Goal: Information Seeking & Learning: Learn about a topic

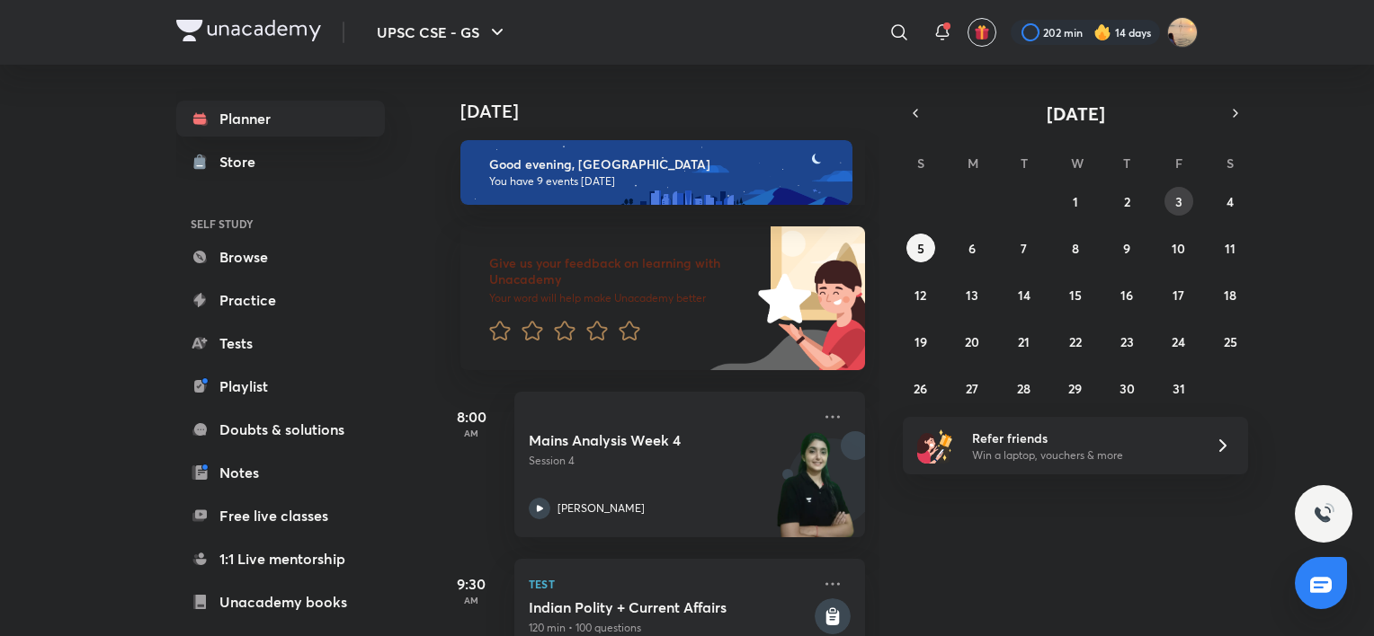
click at [1179, 200] on abbr "3" at bounding box center [1178, 201] width 7 height 17
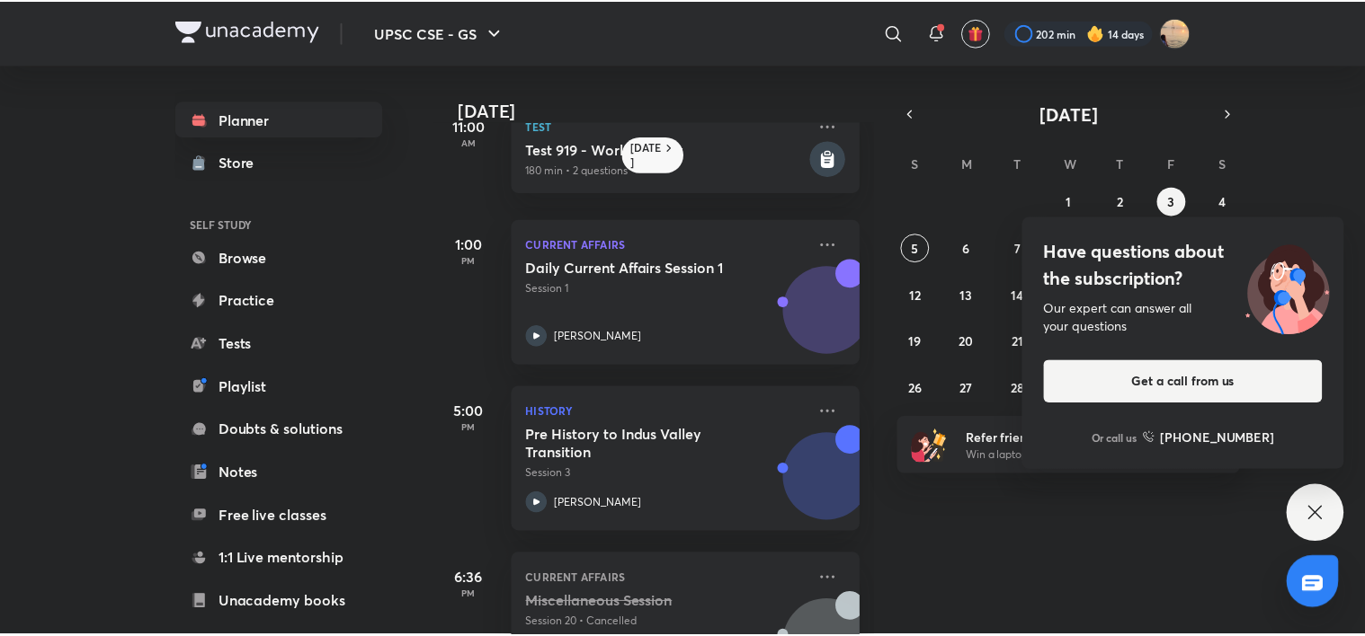
scroll to position [803, 0]
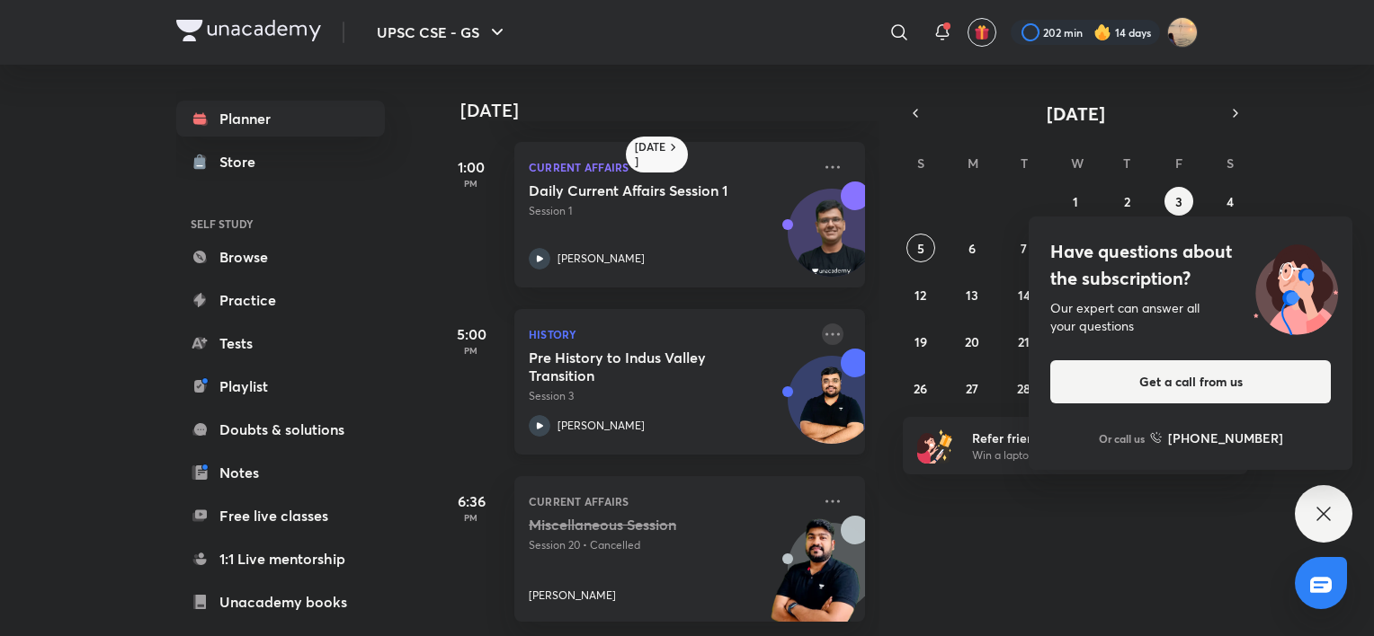
click at [825, 333] on icon at bounding box center [832, 334] width 14 height 3
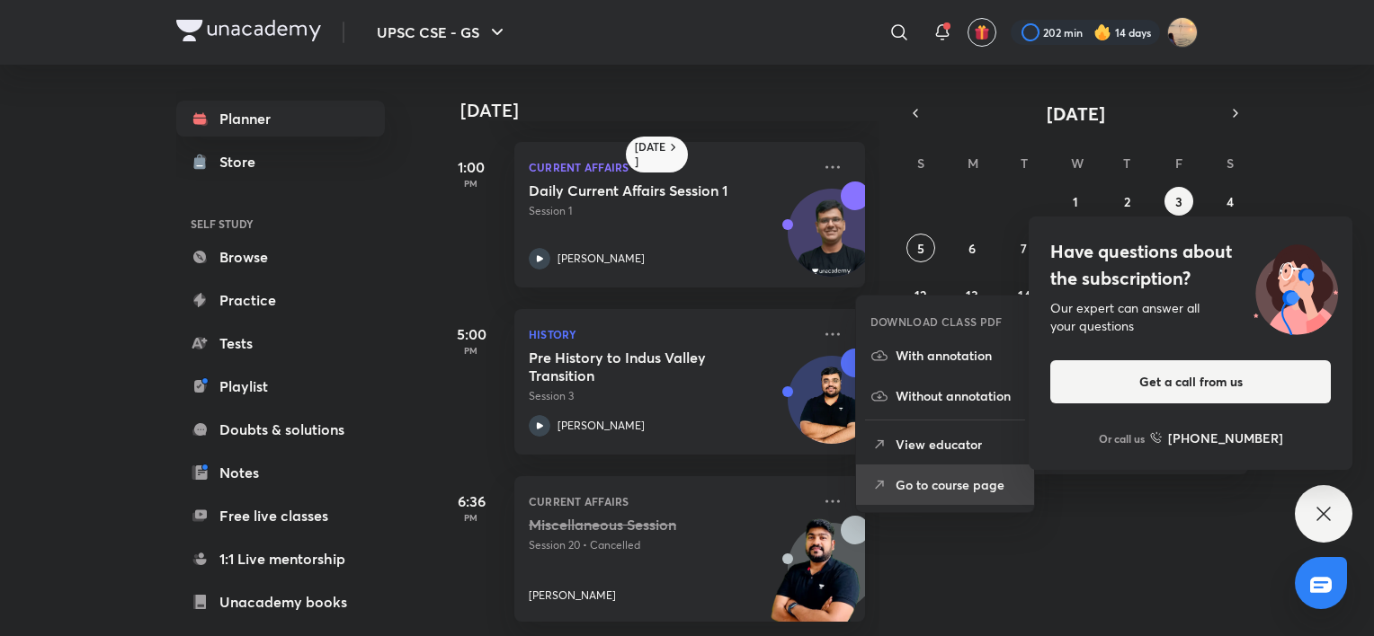
click at [920, 471] on li "Go to course page" at bounding box center [945, 485] width 178 height 40
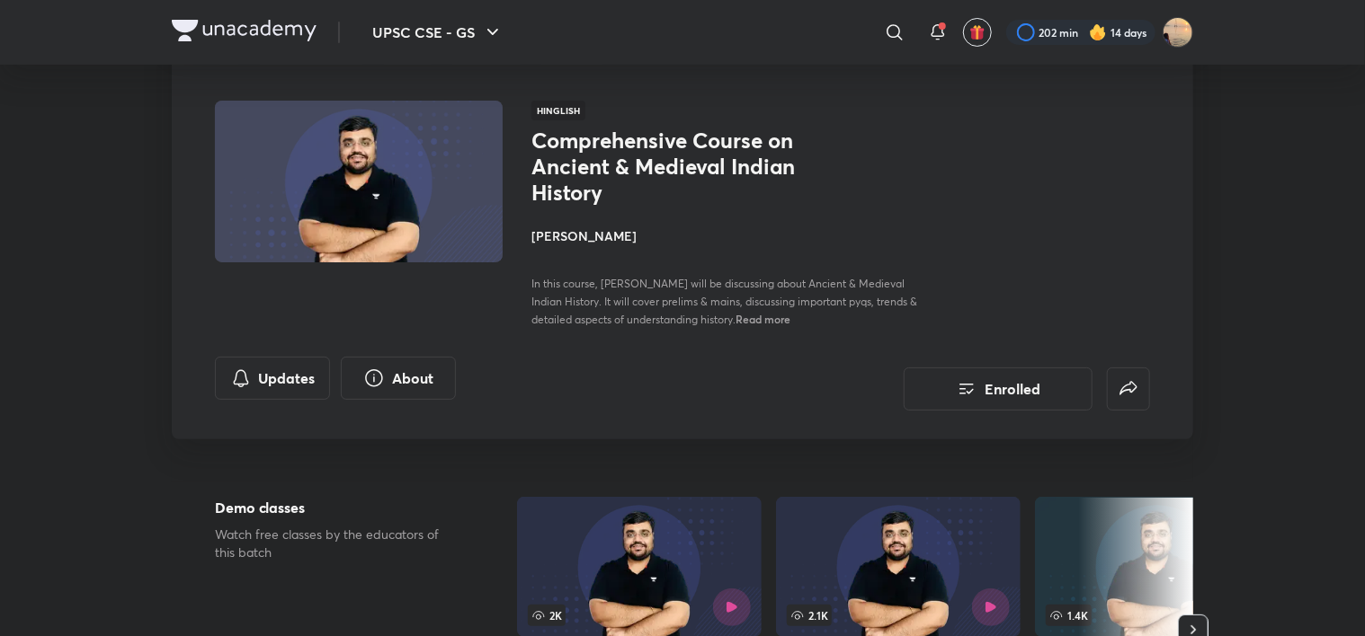
scroll to position [82, 0]
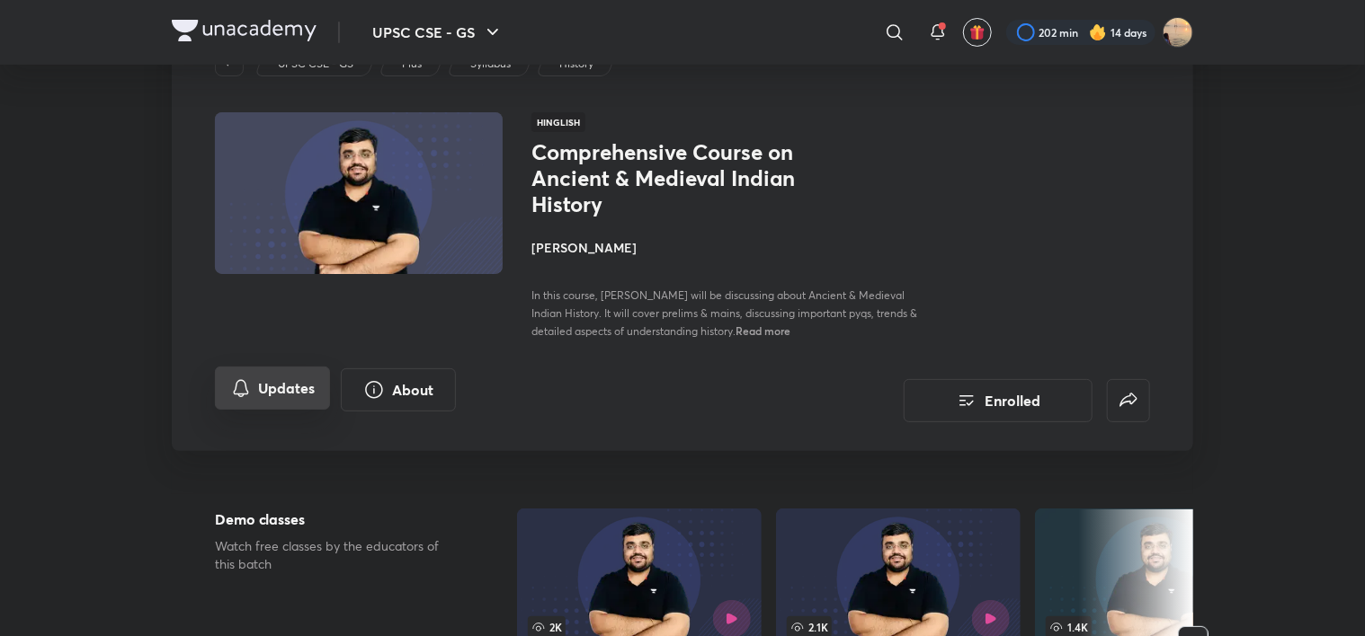
click at [259, 395] on button "Updates" at bounding box center [272, 388] width 115 height 43
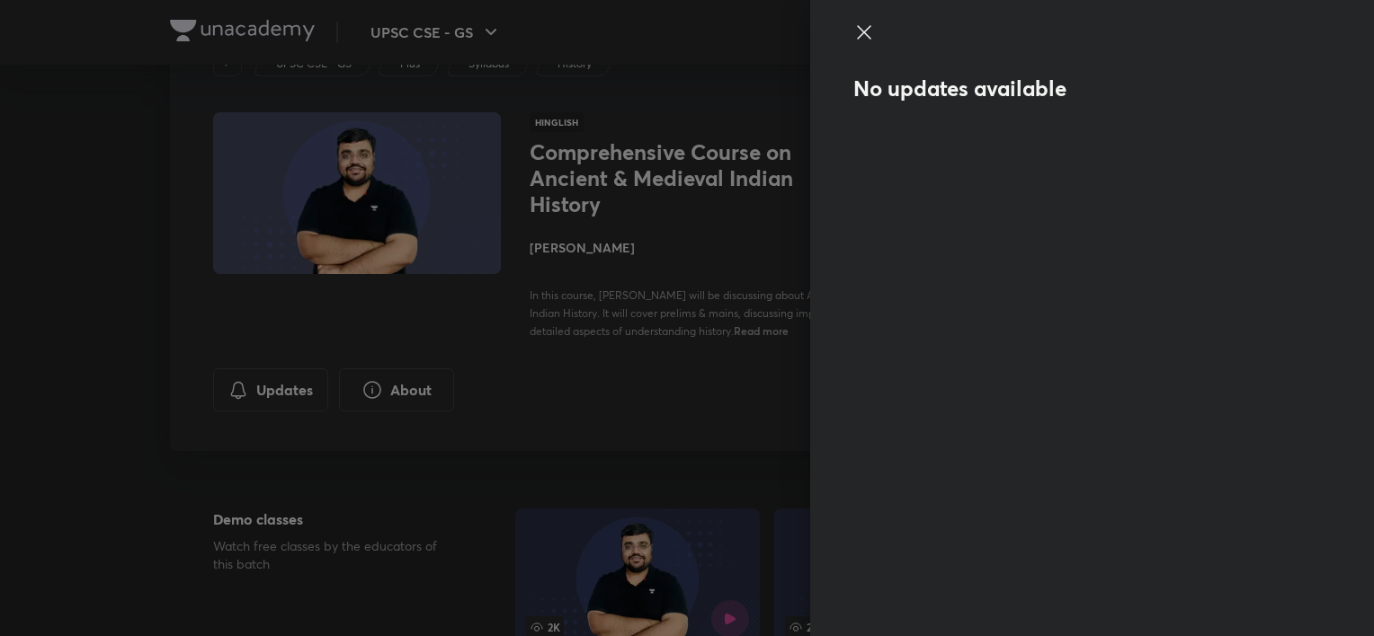
click at [856, 30] on icon at bounding box center [864, 33] width 22 height 22
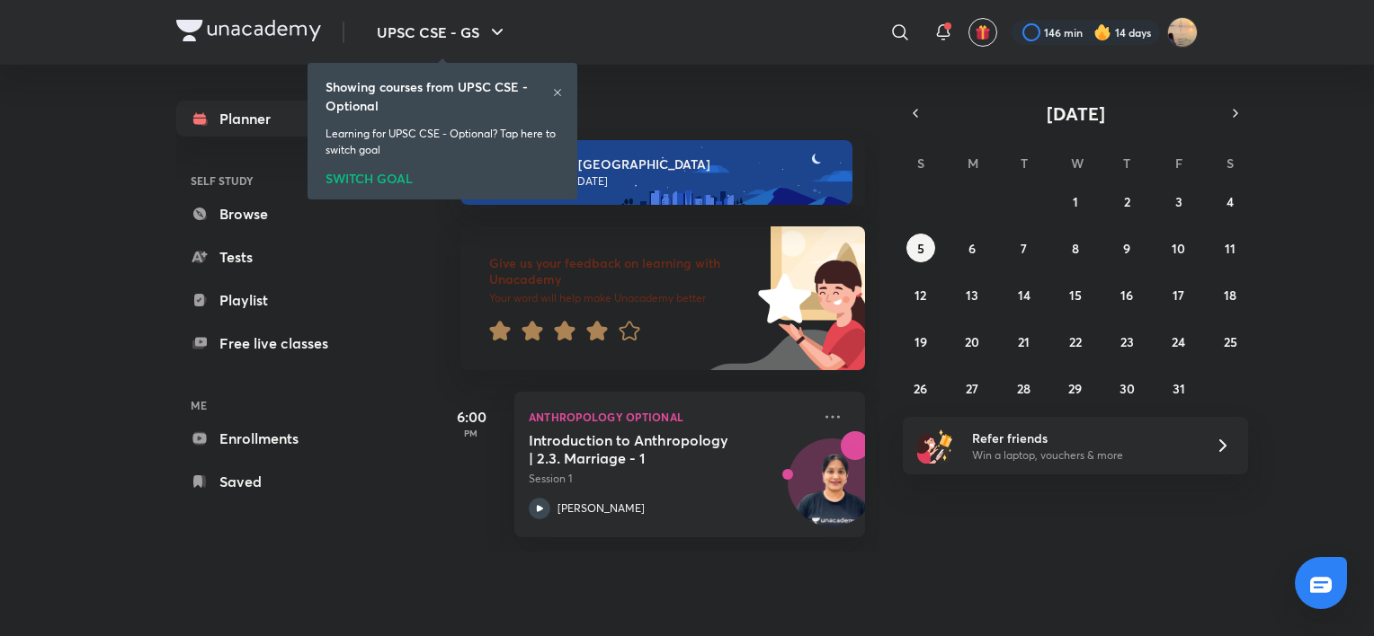
click at [372, 180] on div "SWITCH GOAL" at bounding box center [442, 175] width 234 height 20
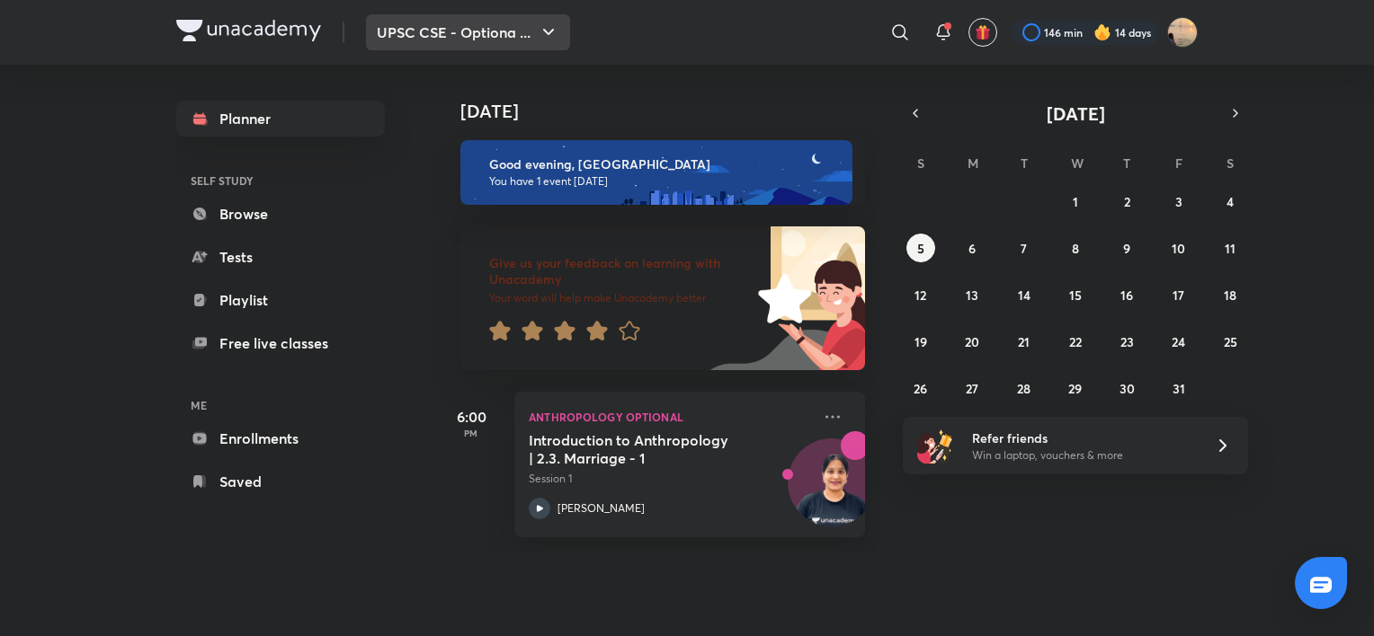
click at [498, 37] on button "UPSC CSE - Optiona ..." at bounding box center [468, 32] width 204 height 36
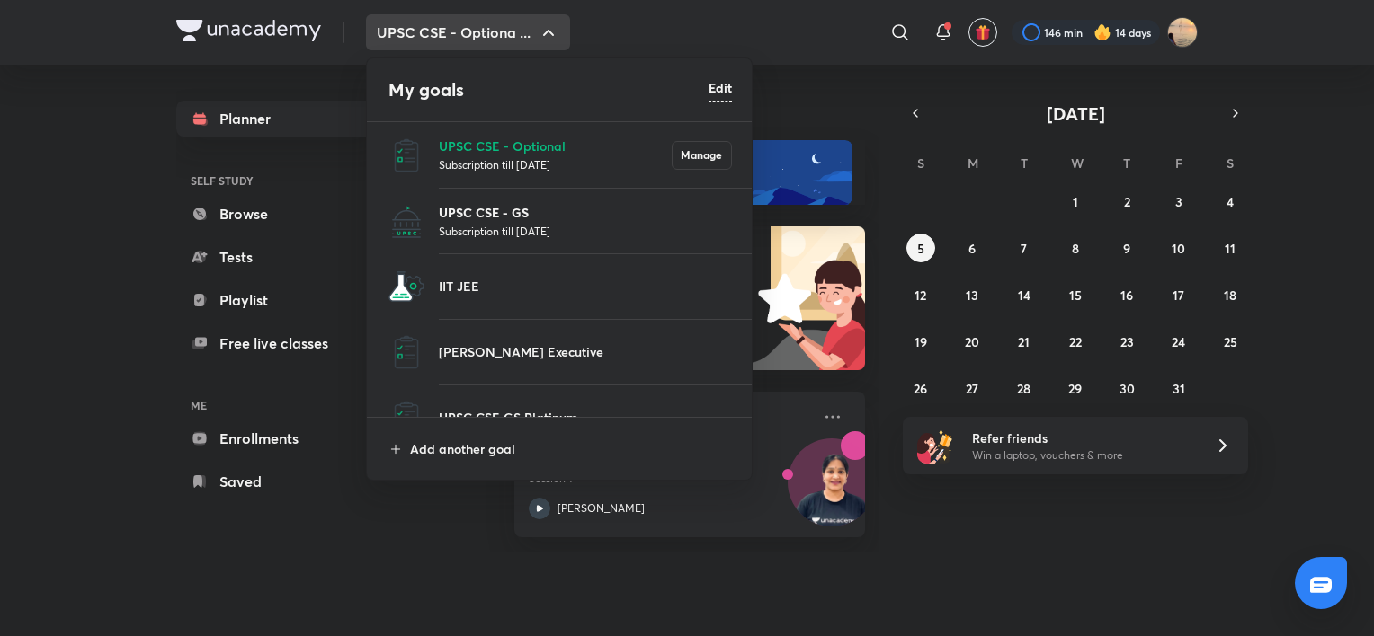
click at [500, 206] on p "UPSC CSE - GS" at bounding box center [585, 212] width 293 height 19
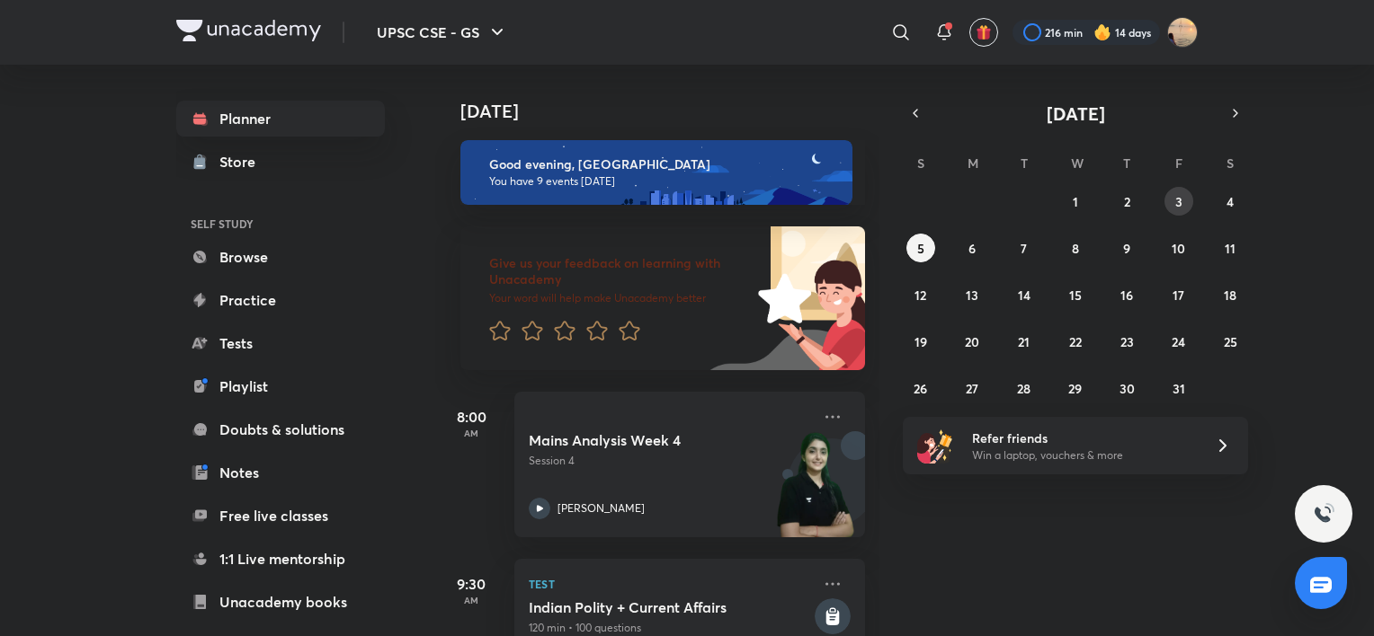
click at [1186, 200] on button "3" at bounding box center [1178, 201] width 29 height 29
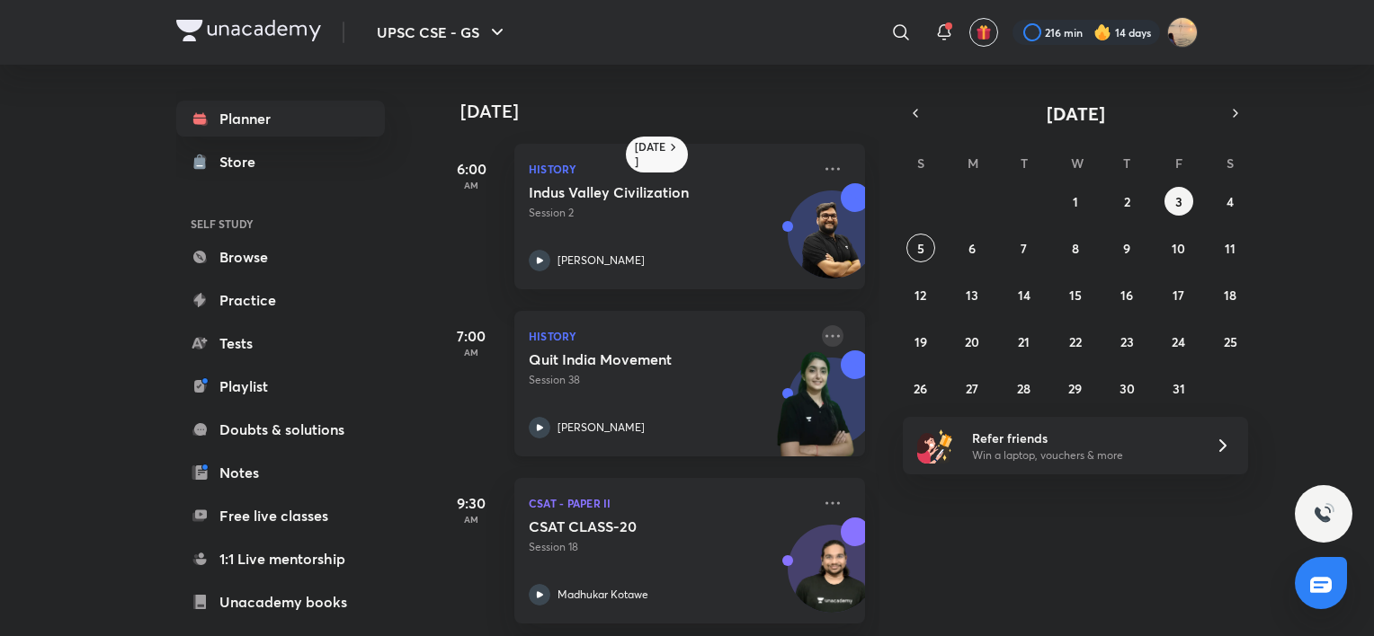
click at [825, 334] on icon at bounding box center [832, 335] width 14 height 3
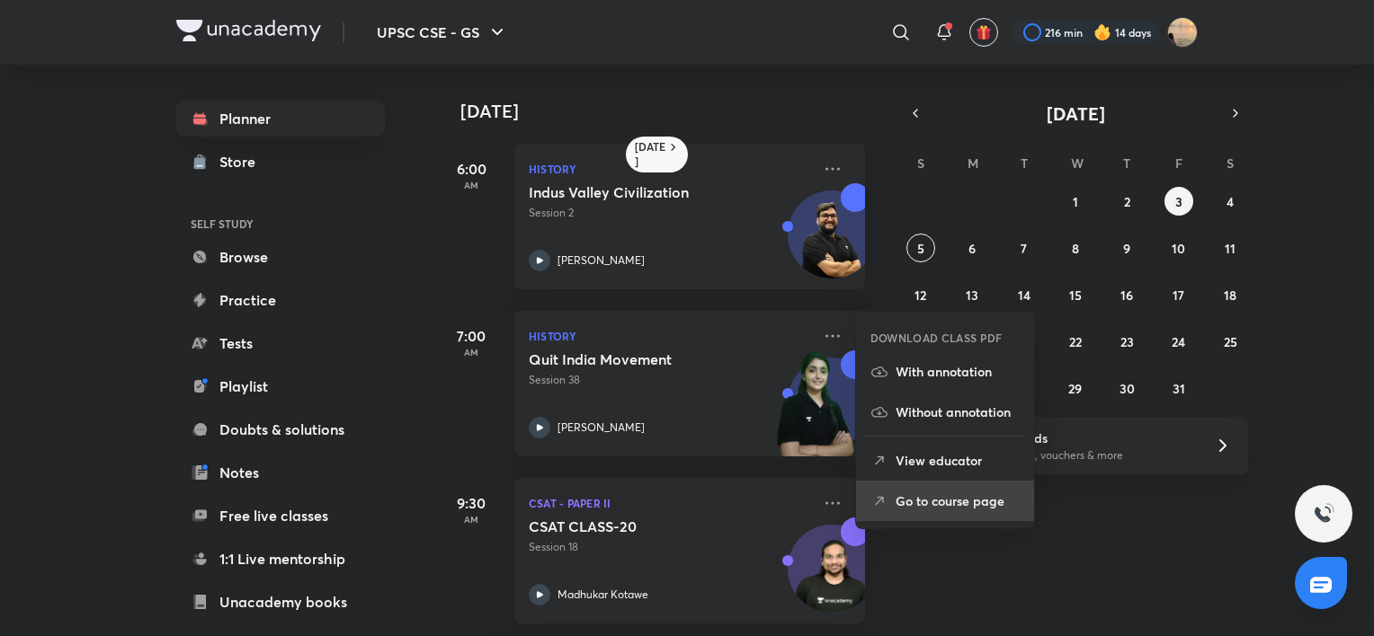
click at [907, 503] on p "Go to course page" at bounding box center [957, 501] width 124 height 19
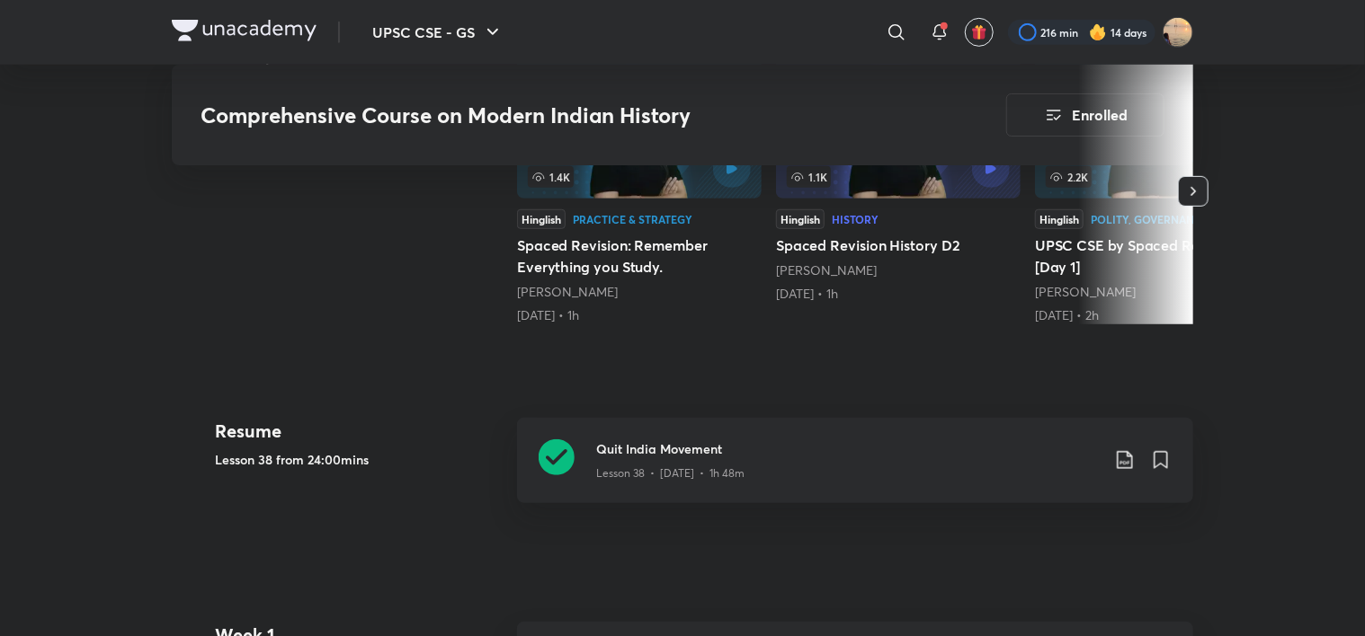
scroll to position [506, 0]
click at [862, 454] on h3 "Quit India Movement" at bounding box center [847, 449] width 503 height 19
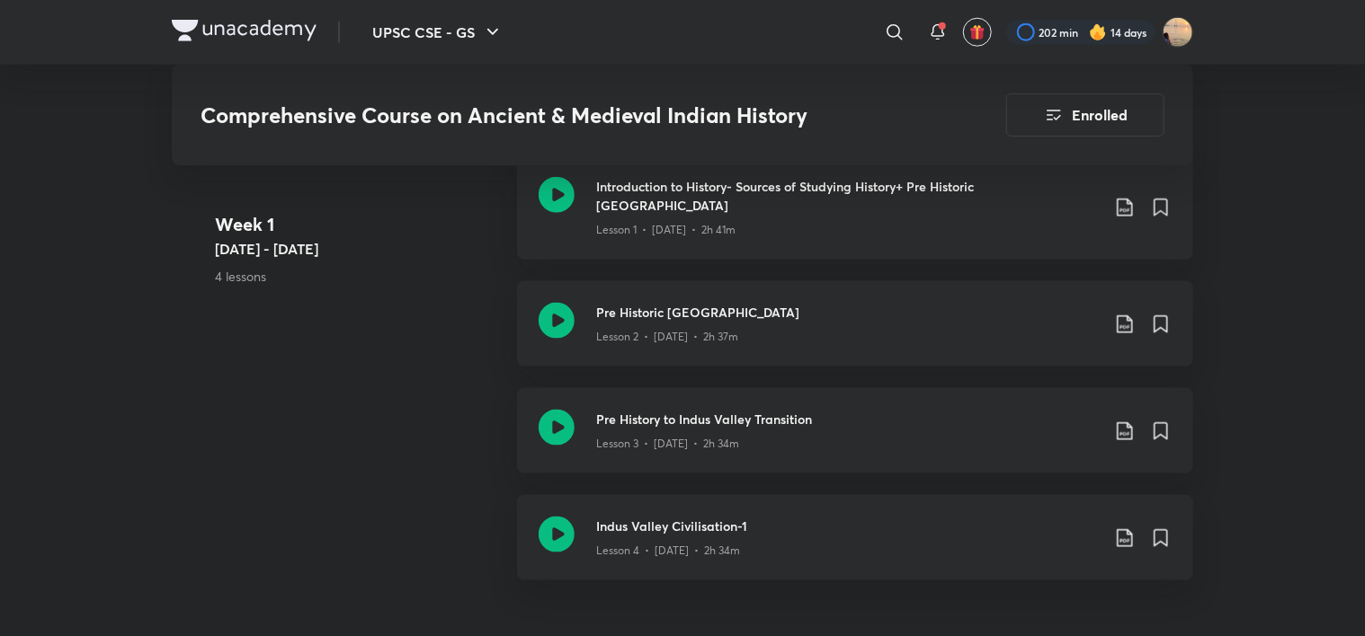
scroll to position [1016, 0]
